Goal: Find specific page/section

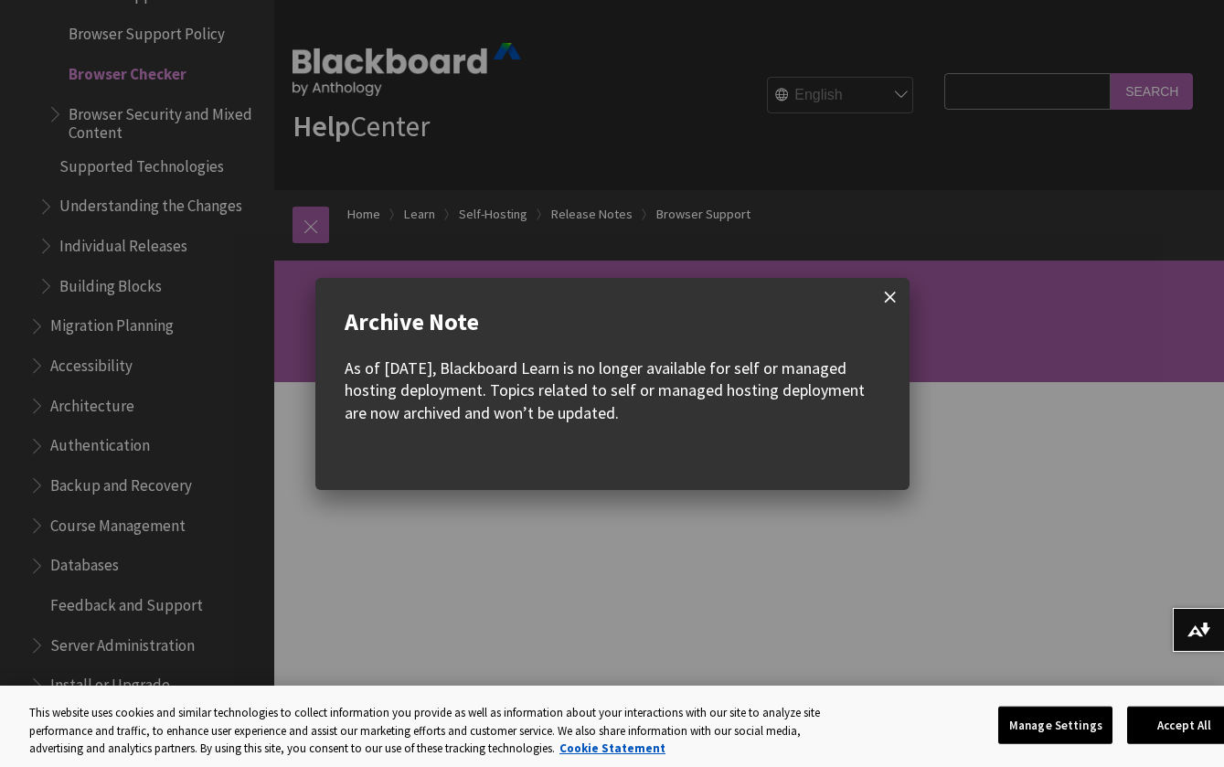
click at [889, 292] on span at bounding box center [890, 297] width 38 height 38
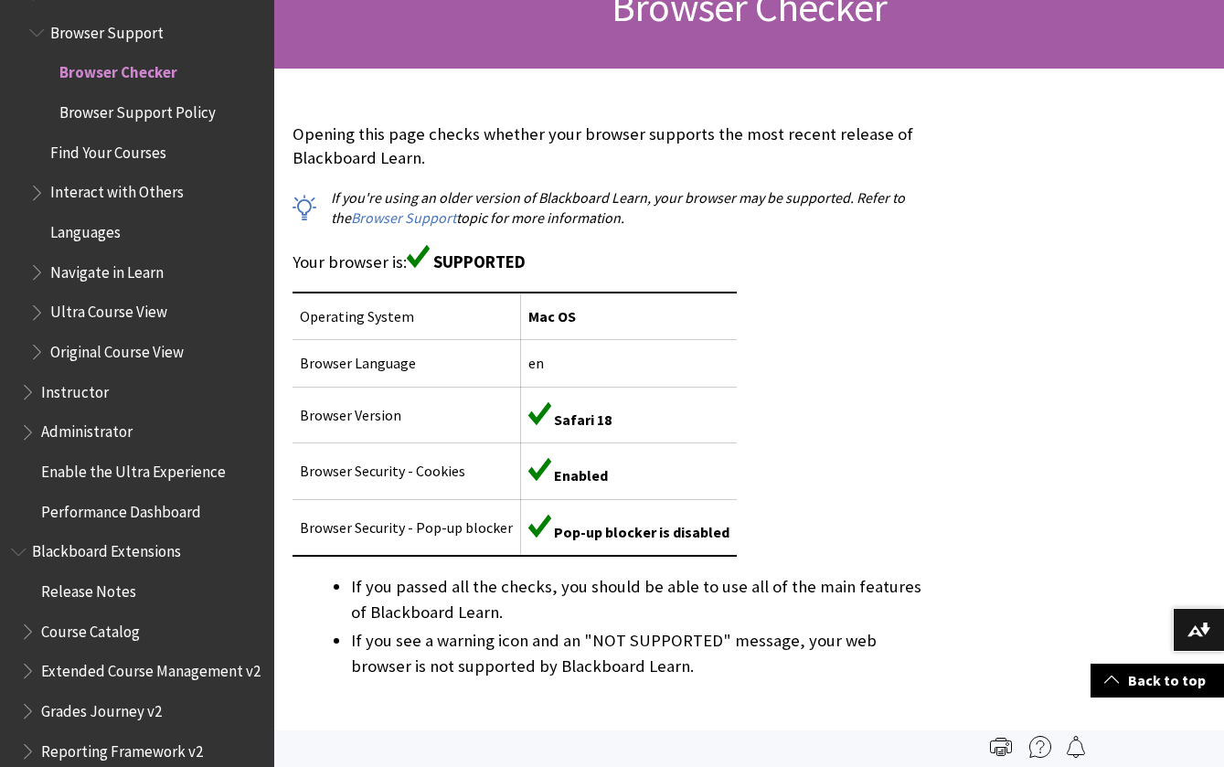
scroll to position [300, 0]
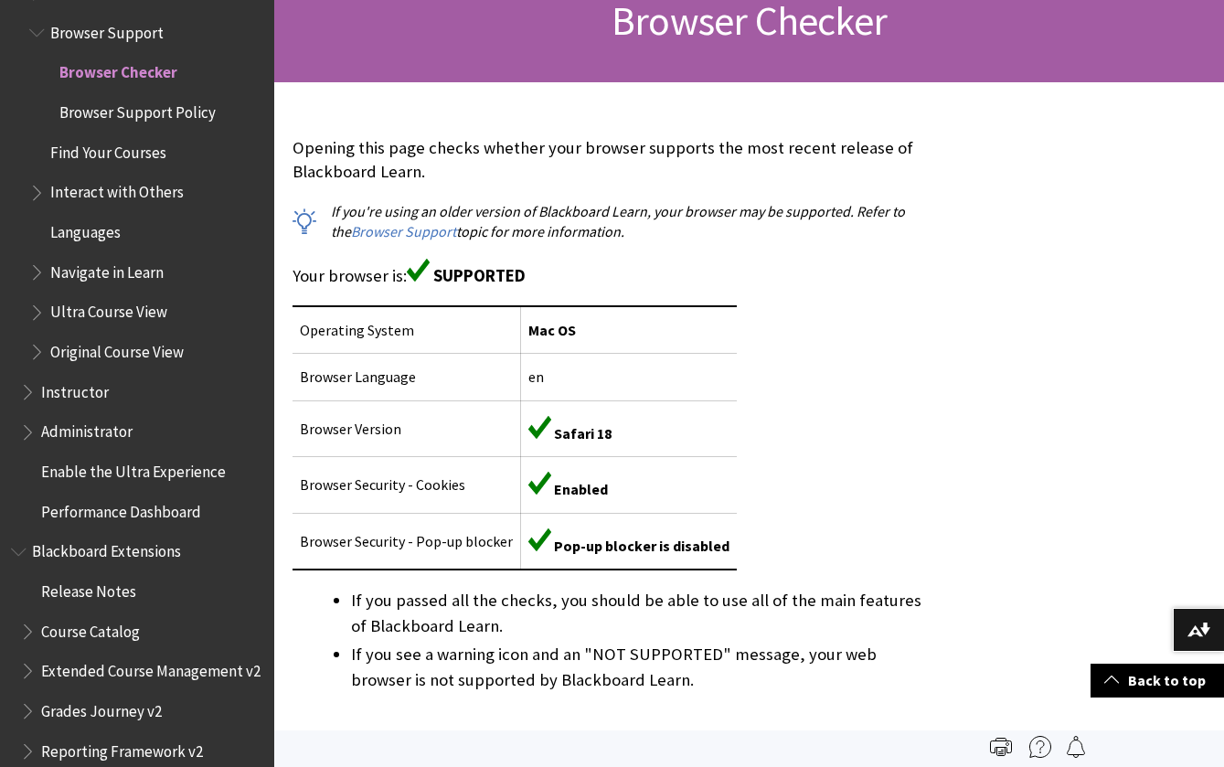
click at [486, 265] on span "SUPPORTED" at bounding box center [479, 275] width 92 height 21
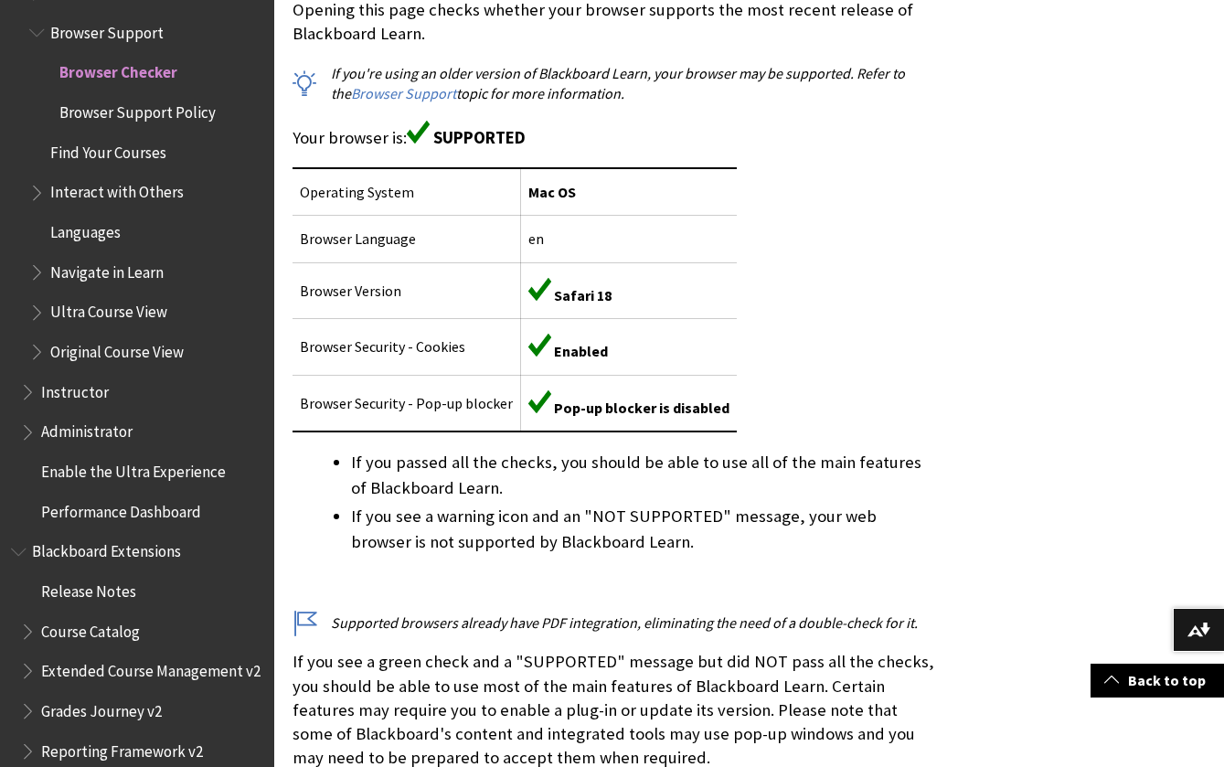
scroll to position [440, 0]
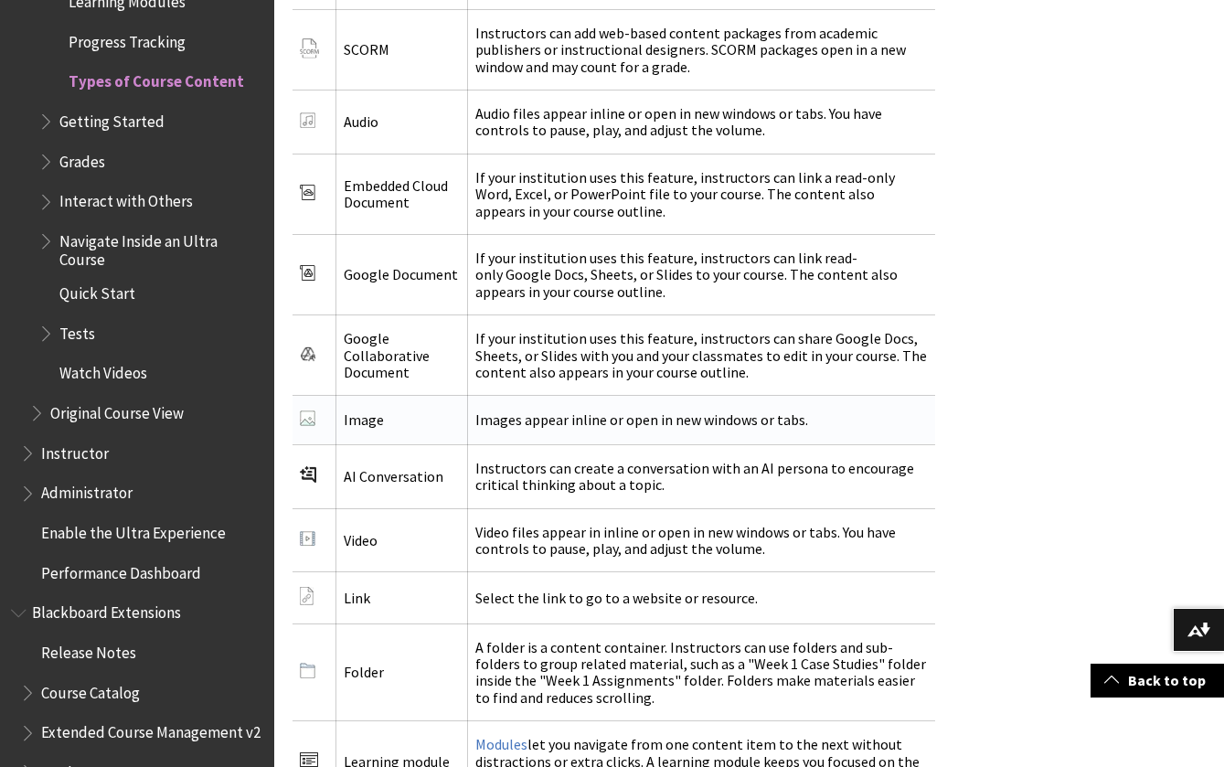
scroll to position [3017, 0]
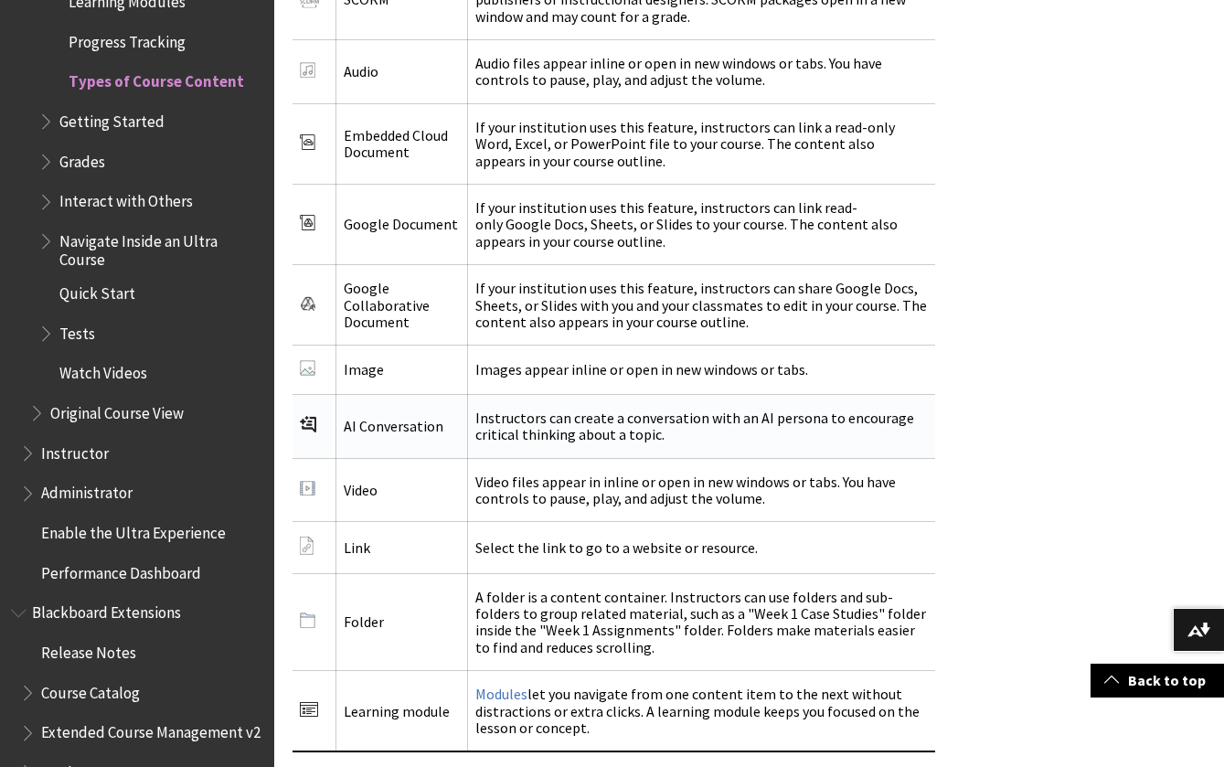
click at [471, 394] on td "Instructors can create a conversation with an AI persona to encourage critical …" at bounding box center [701, 426] width 467 height 64
click at [508, 394] on td "Instructors can create a conversation with an AI persona to encourage critical …" at bounding box center [701, 426] width 467 height 64
click at [302, 416] on img at bounding box center [308, 424] width 16 height 16
click at [305, 416] on img at bounding box center [308, 424] width 16 height 16
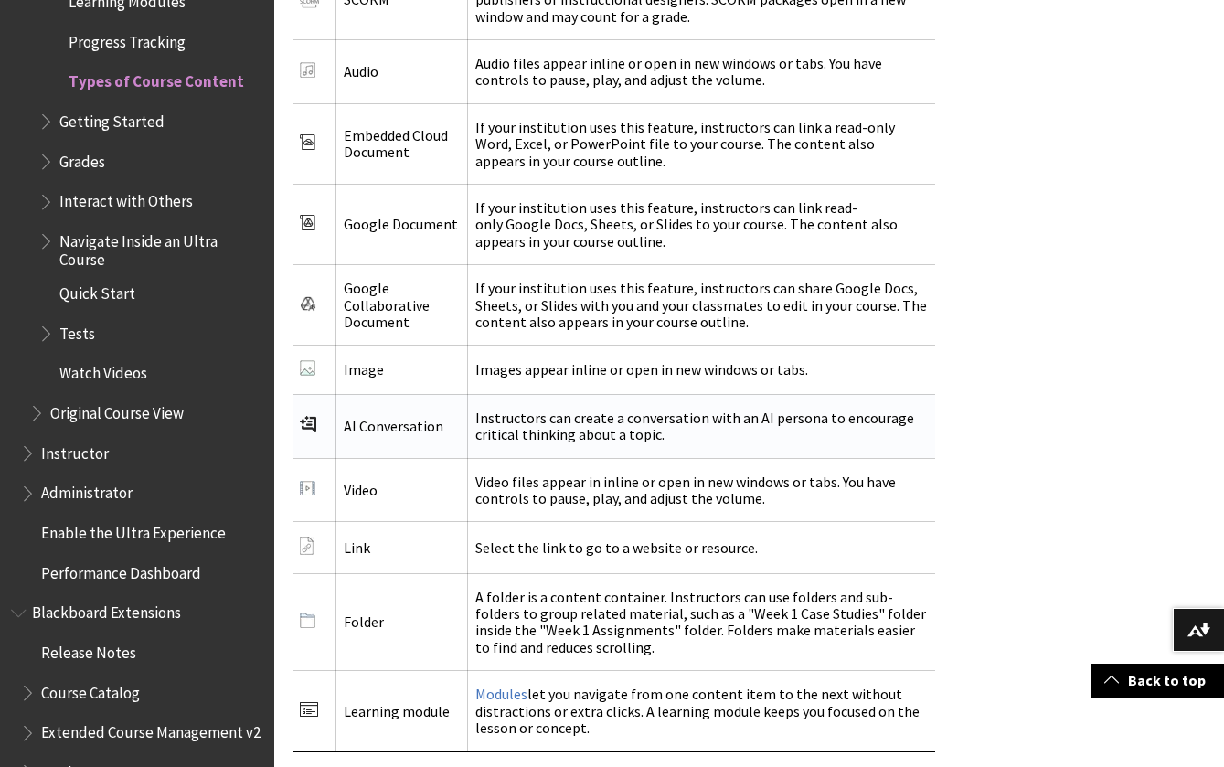
click at [305, 416] on img at bounding box center [308, 424] width 16 height 16
click at [302, 416] on img at bounding box center [308, 424] width 16 height 16
click at [301, 416] on img at bounding box center [308, 424] width 16 height 16
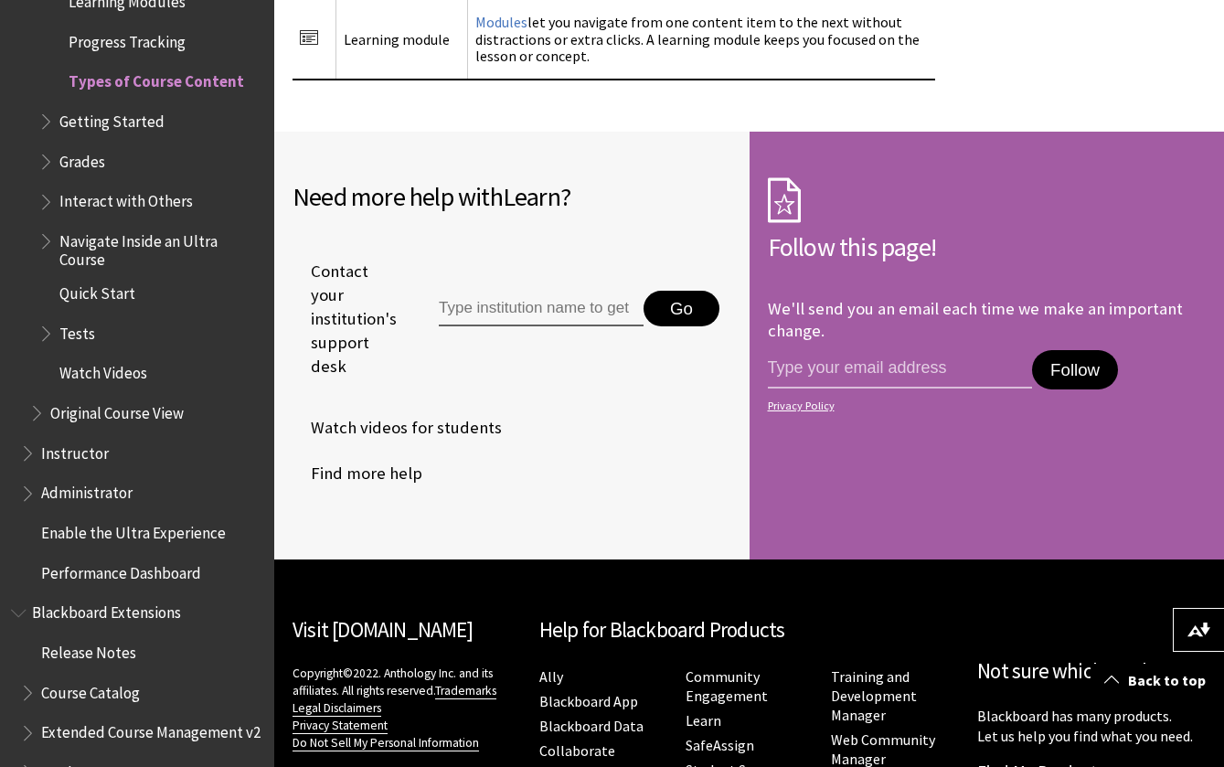
scroll to position [3688, 0]
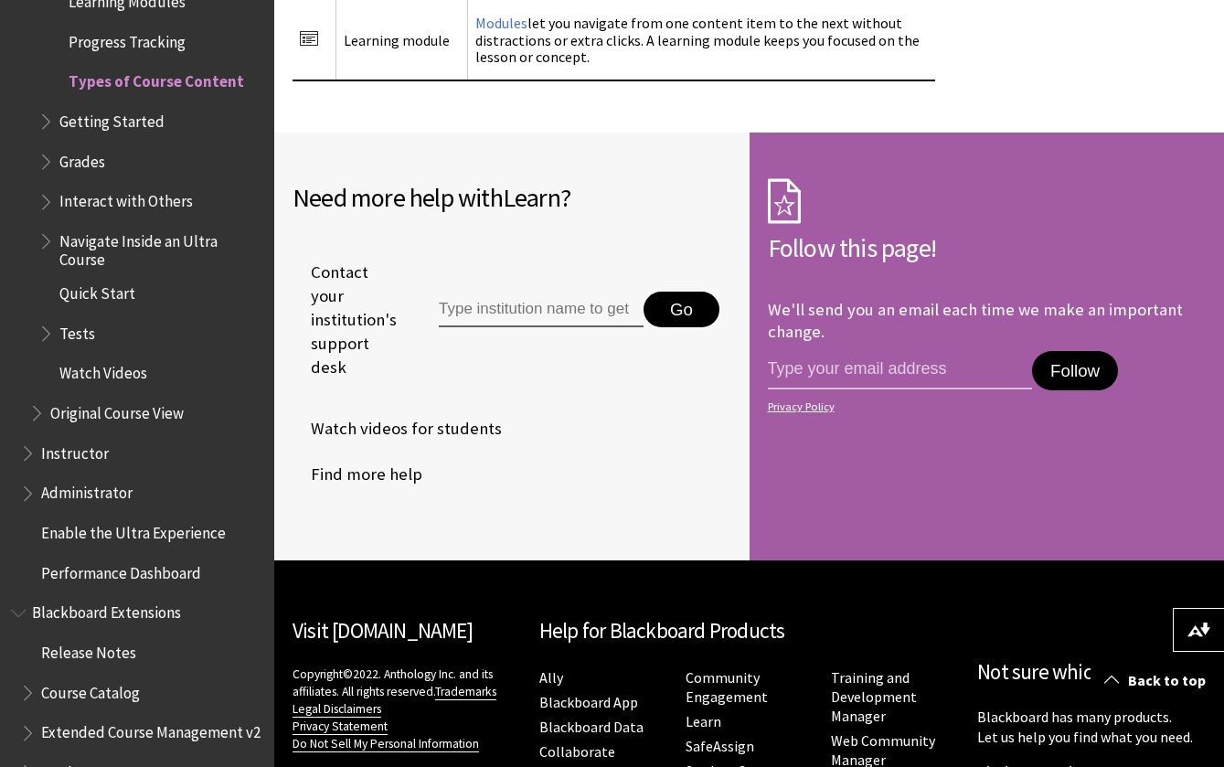
click at [536, 292] on input "Type institution name to get support" at bounding box center [541, 310] width 205 height 37
type input "GVSU"
click at [538, 329] on li "[GEOGRAPHIC_DATA]" at bounding box center [577, 344] width 281 height 30
click at [687, 292] on button "Go" at bounding box center [681, 310] width 76 height 37
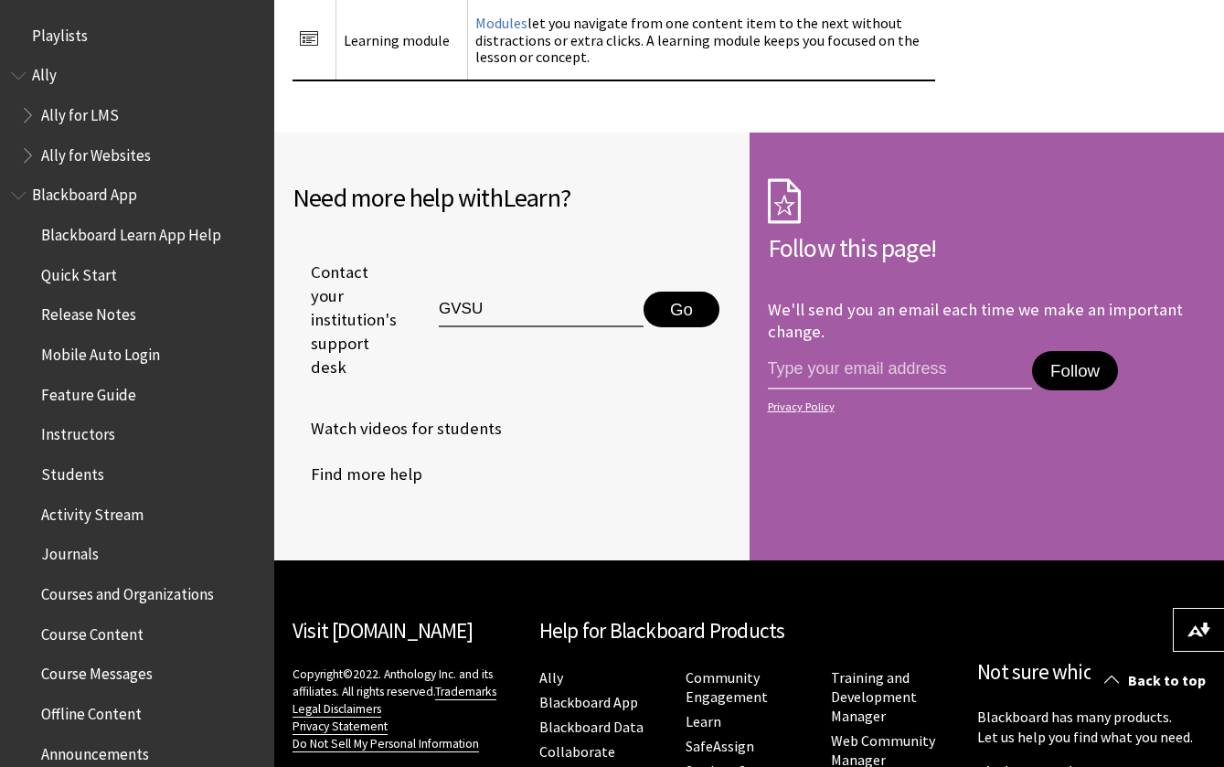
scroll to position [0, 0]
